Goal: Task Accomplishment & Management: Use online tool/utility

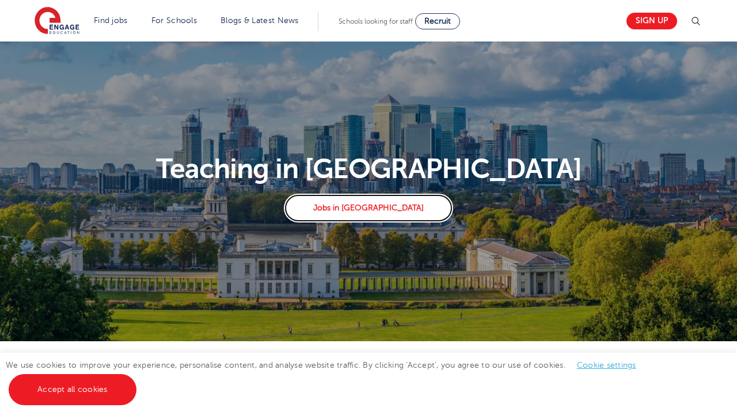
click at [371, 210] on link "Jobs in London" at bounding box center [368, 207] width 169 height 29
click at [104, 20] on link "Find jobs" at bounding box center [111, 20] width 34 height 9
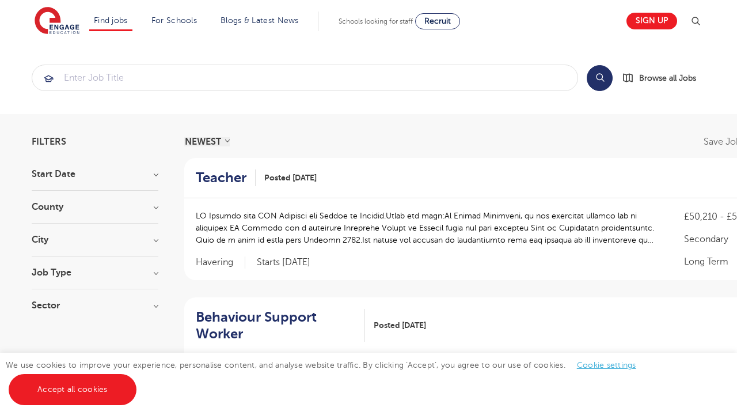
click at [0, 0] on link "Primary school roles" at bounding box center [0, 0] width 0 height 0
click at [82, 80] on input "search" at bounding box center [304, 77] width 545 height 25
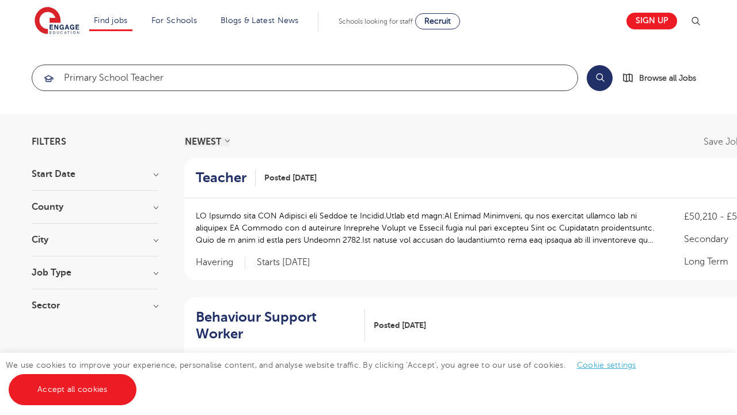
click button "Submit" at bounding box center [0, 0] width 0 height 0
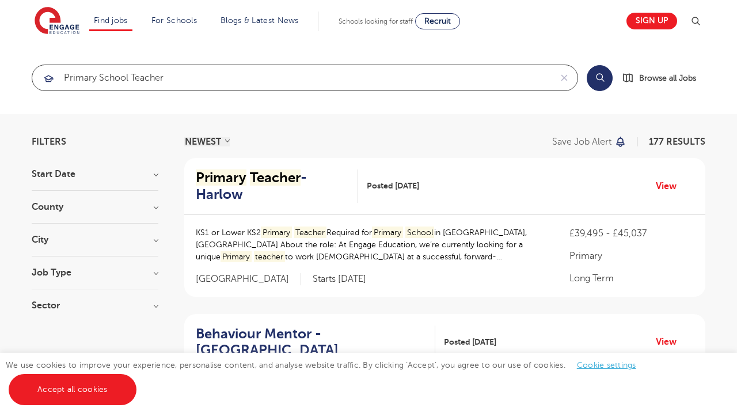
click at [298, 79] on input "primary school teacher" at bounding box center [291, 77] width 519 height 25
click button "Submit" at bounding box center [0, 0] width 0 height 0
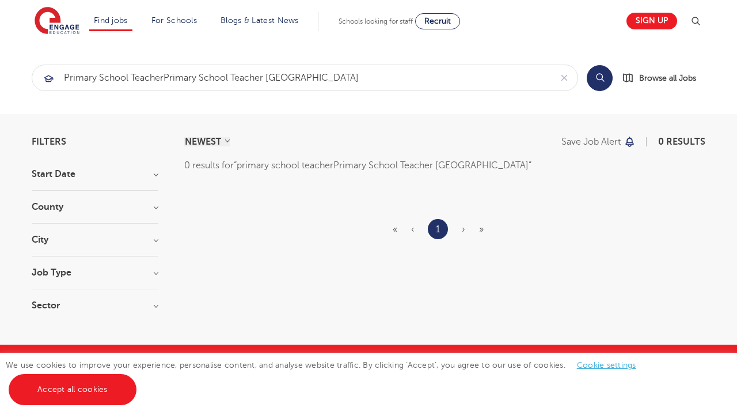
click at [323, 79] on input "primary school teacherPrimary School Teacher [GEOGRAPHIC_DATA]" at bounding box center [291, 77] width 519 height 25
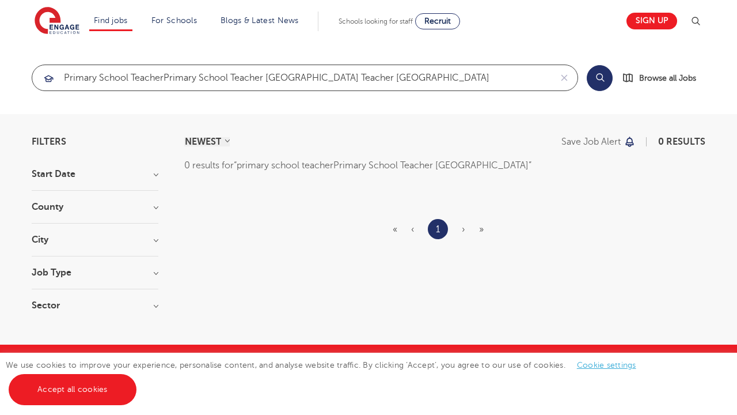
click button "Submit" at bounding box center [0, 0] width 0 height 0
click at [316, 79] on input "primary school teacherPrimary School Teacher [GEOGRAPHIC_DATA] Teacher [GEOGRAP…" at bounding box center [291, 77] width 519 height 25
click button "Submit" at bounding box center [0, 0] width 0 height 0
click at [315, 79] on input "primary school teacherPrimary School Teacher LondonPrimprimary school teacher […" at bounding box center [291, 77] width 519 height 25
click button "Submit" at bounding box center [0, 0] width 0 height 0
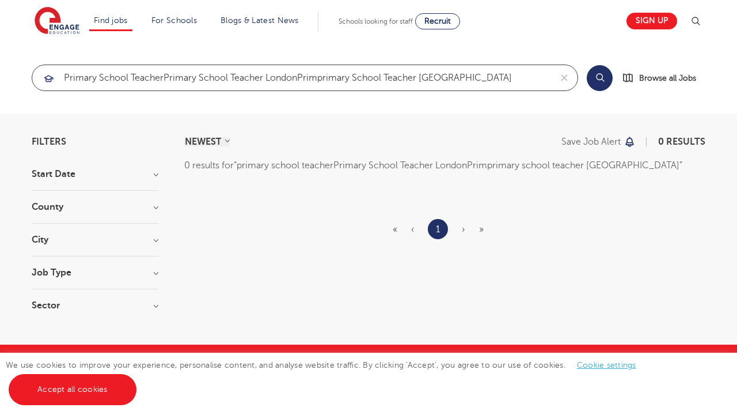
click at [320, 79] on input "primary school teacherPrimary School Teacher LondonPrimprimary school teacher […" at bounding box center [291, 77] width 519 height 25
click button "Submit" at bounding box center [0, 0] width 0 height 0
click at [304, 79] on input "primary school teacherPrimary School Teacher LondonPrimpprimary school teacher …" at bounding box center [291, 77] width 519 height 25
type input "primary school teacherPrimary School Teacher LondonPprimary school teacher [GEO…"
click button "Submit" at bounding box center [0, 0] width 0 height 0
